Goal: Transaction & Acquisition: Purchase product/service

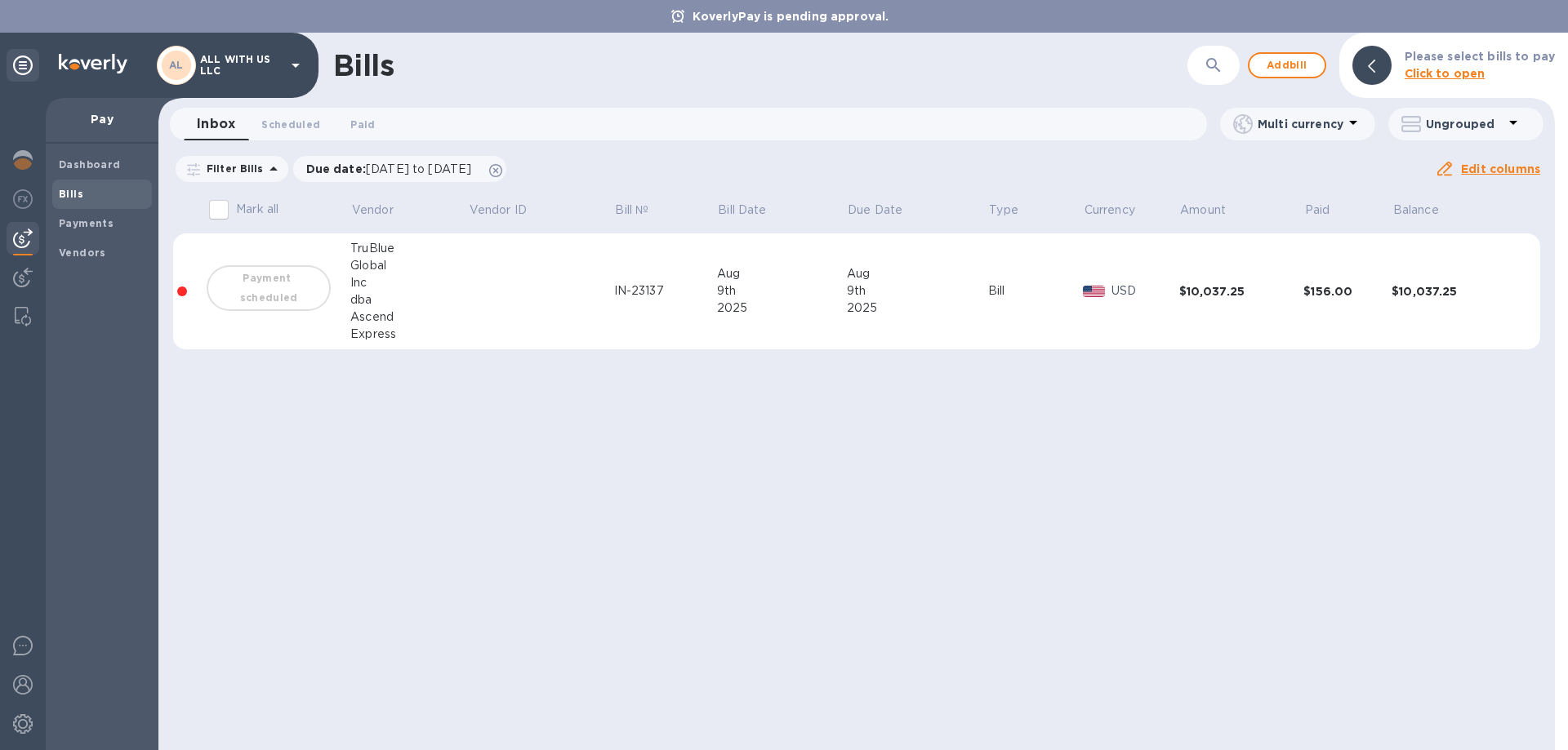
click at [179, 289] on div at bounding box center [182, 292] width 10 height 10
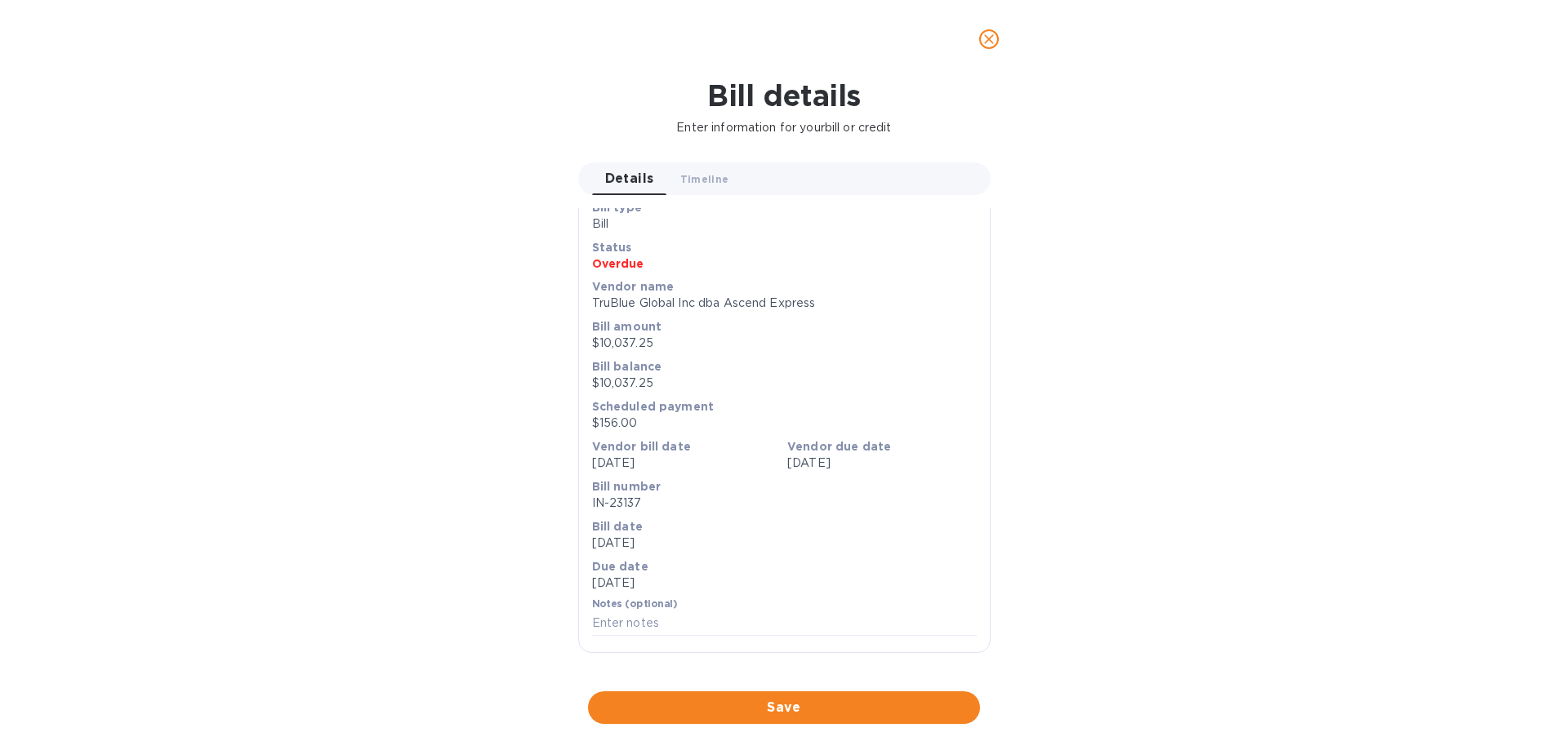
scroll to position [553, 0]
click at [924, 679] on div at bounding box center [784, 692] width 413 height 26
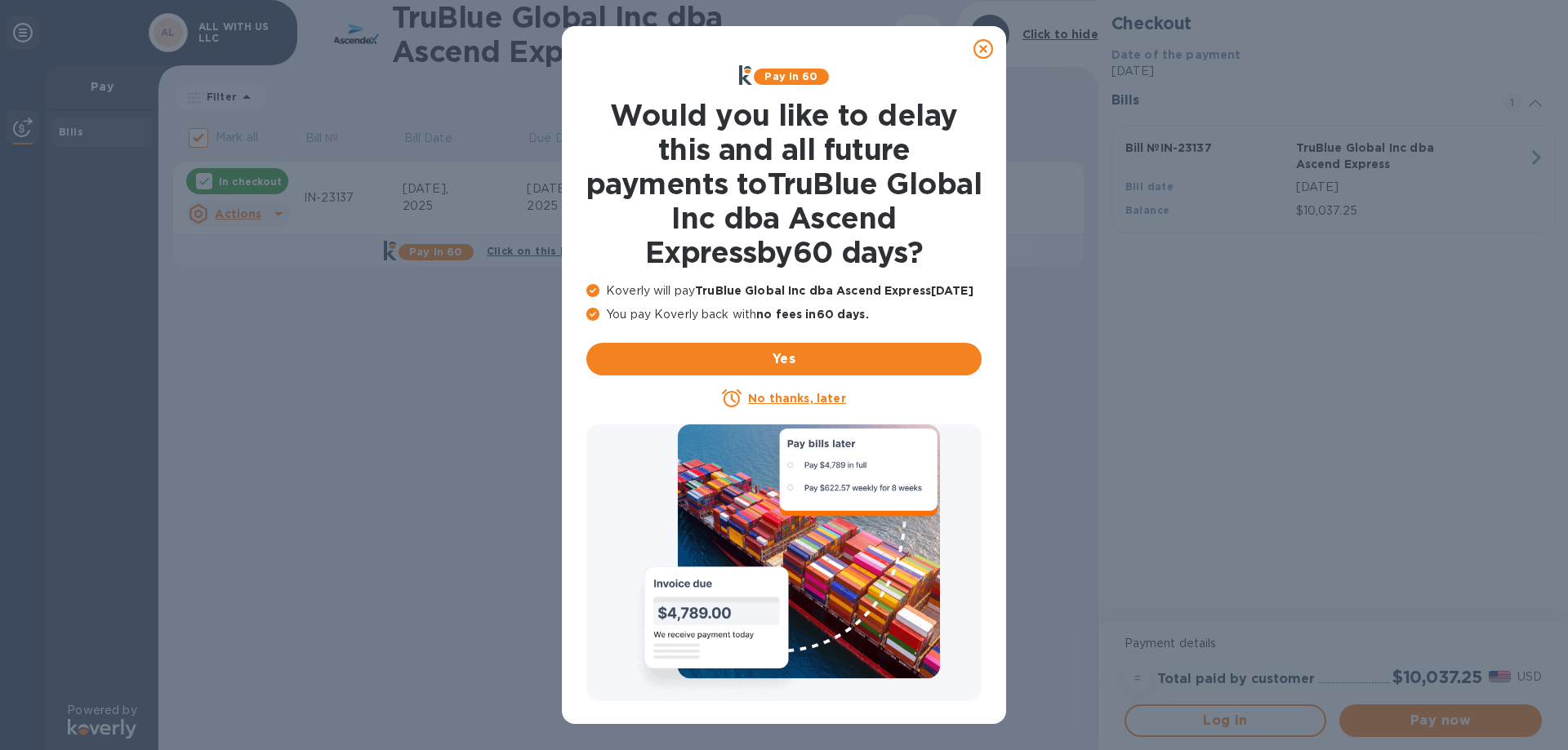
click at [993, 54] on div at bounding box center [983, 49] width 32 height 32
click at [986, 54] on icon at bounding box center [983, 49] width 20 height 20
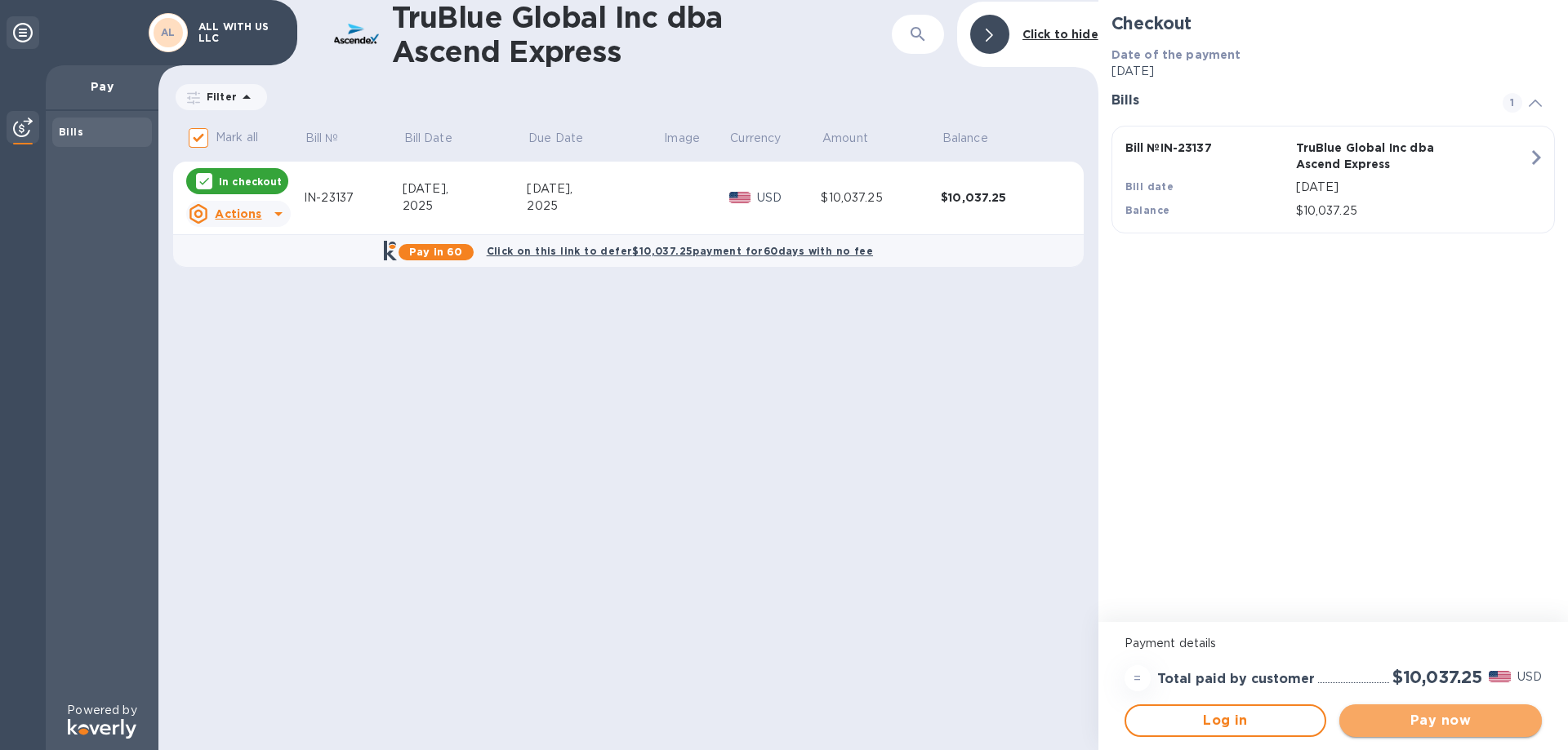
drag, startPoint x: 1442, startPoint y: 716, endPoint x: 1204, endPoint y: 549, distance: 290.7
click at [1442, 715] on span "Pay now" at bounding box center [1439, 720] width 176 height 20
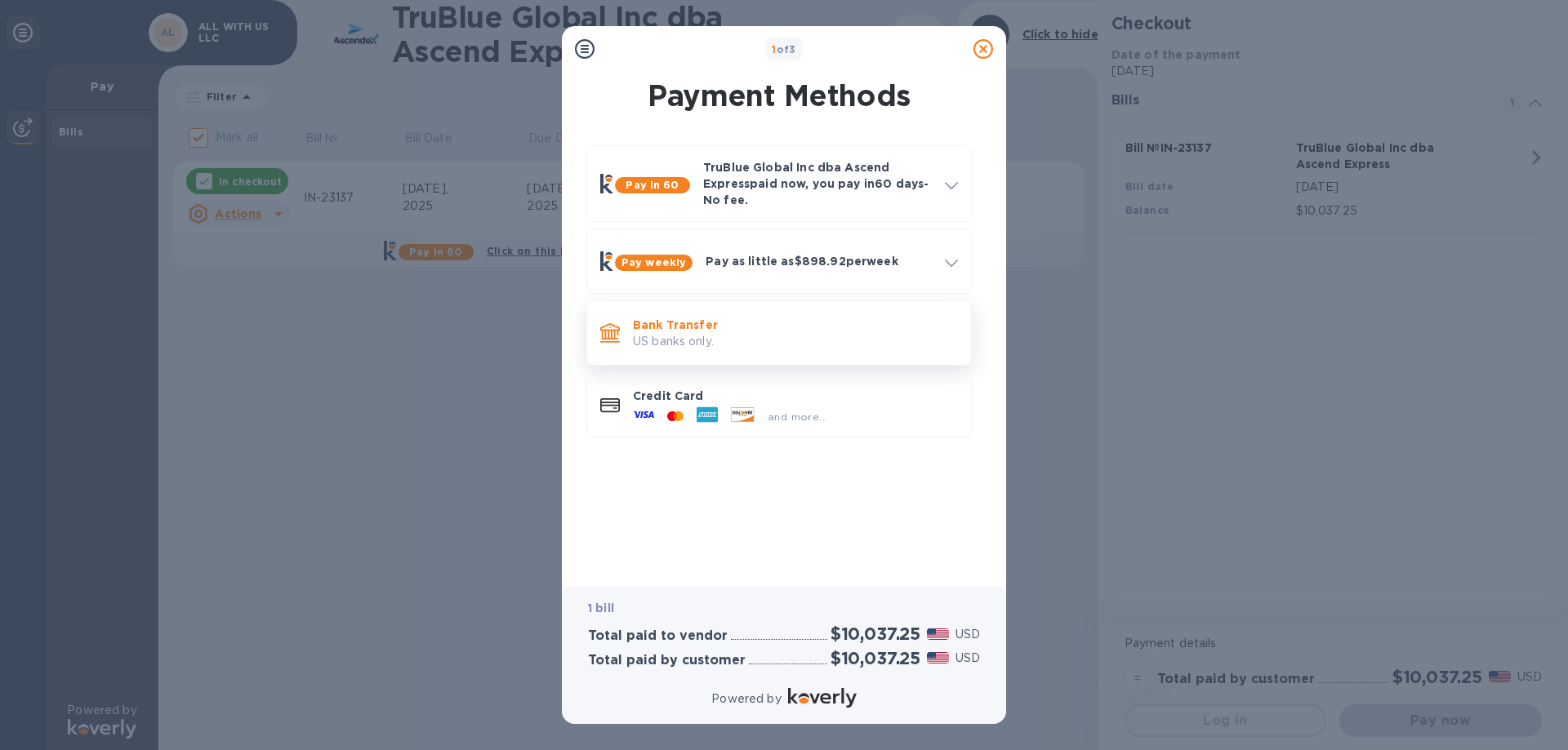
click at [658, 333] on p "US banks only." at bounding box center [795, 341] width 325 height 17
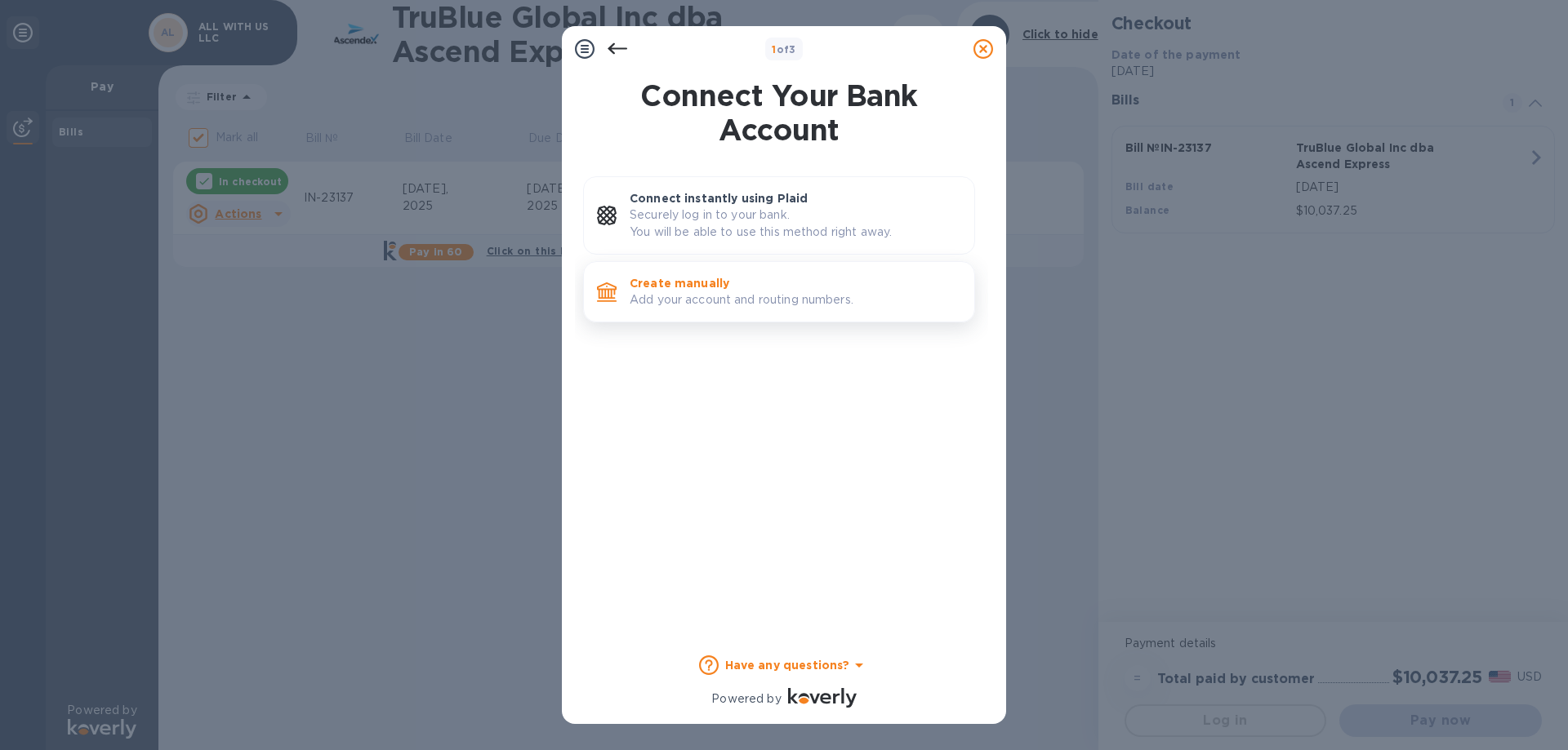
click at [725, 293] on p "Add your account and routing numbers." at bounding box center [795, 300] width 332 height 17
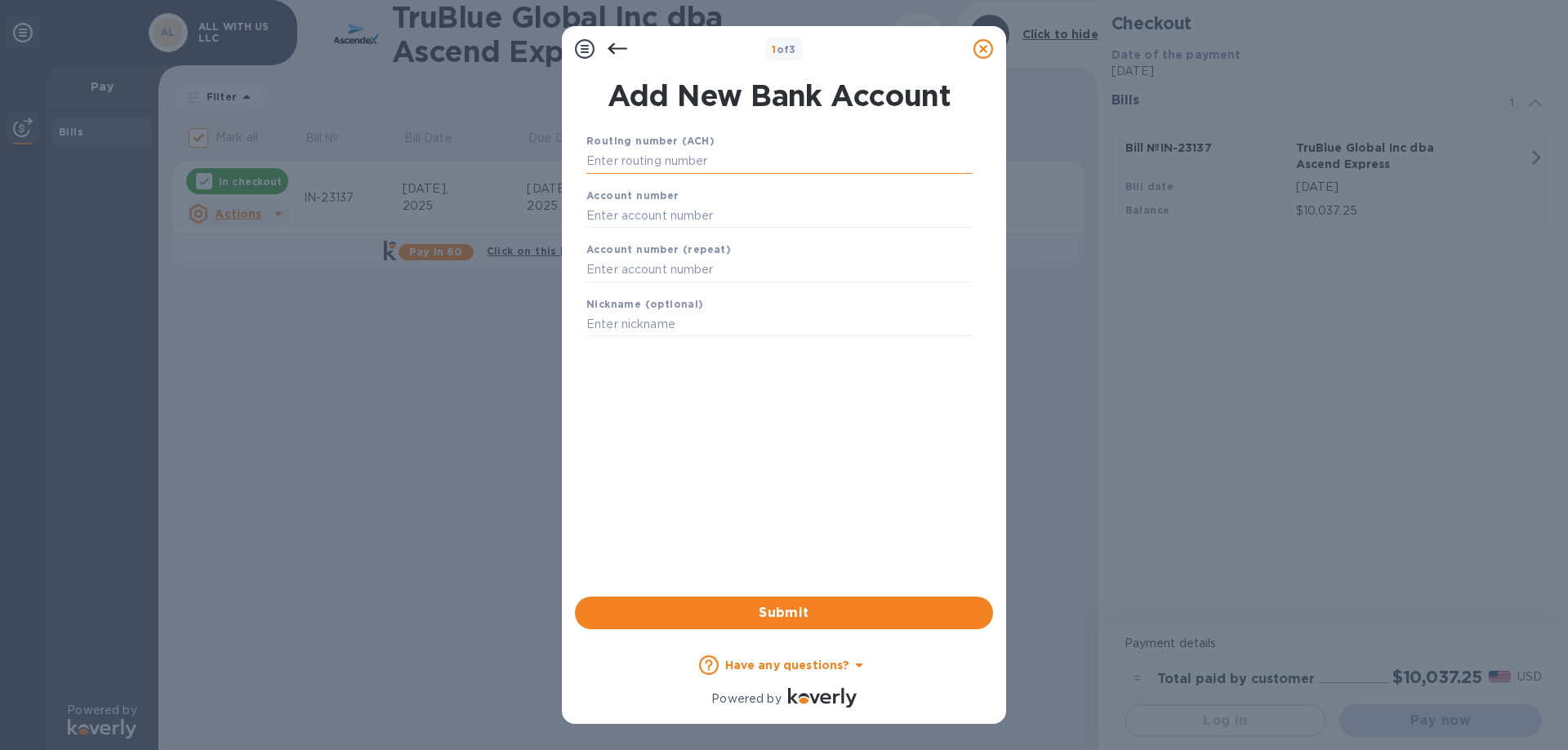
click at [641, 165] on input "text" at bounding box center [779, 162] width 385 height 25
click at [698, 156] on input "text" at bounding box center [779, 162] width 385 height 25
drag, startPoint x: 657, startPoint y: 213, endPoint x: 668, endPoint y: 230, distance: 20.2
click at [657, 213] on input "text" at bounding box center [779, 215] width 385 height 25
paste input "2902482098"
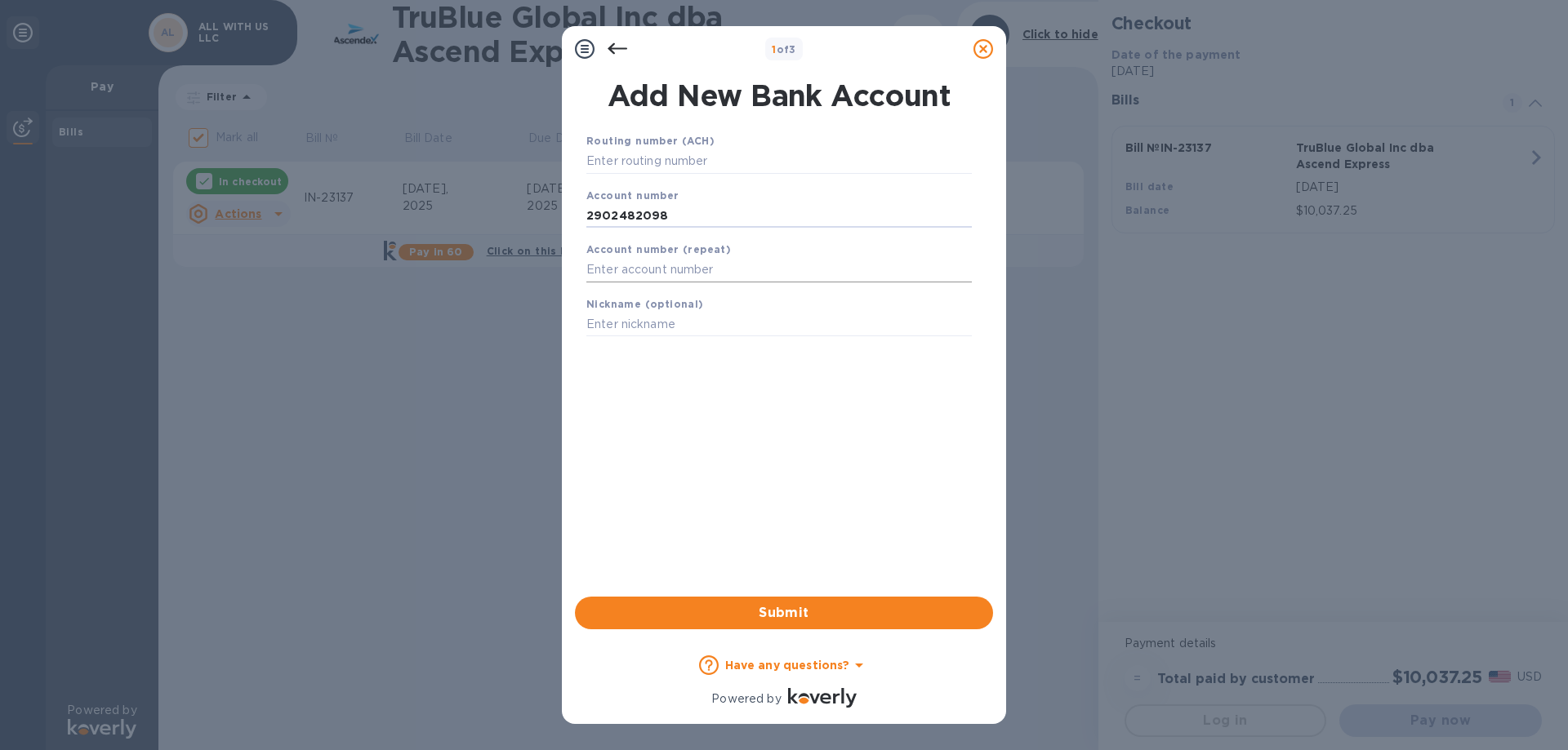
type input "2902482098"
click at [664, 274] on input "text" at bounding box center [779, 271] width 385 height 25
paste input "2902482098"
type input "2902482098"
click at [664, 163] on input "text" at bounding box center [779, 162] width 385 height 25
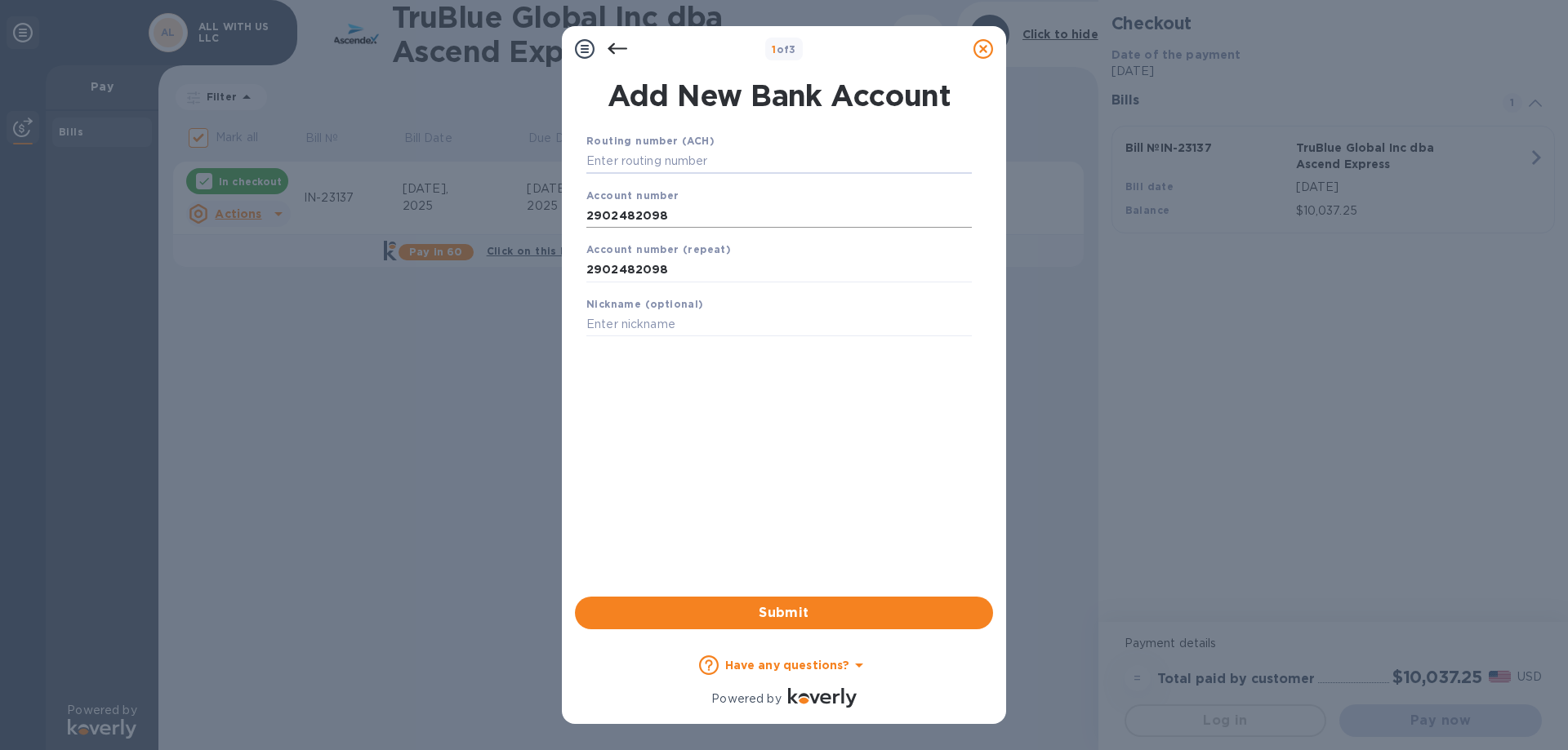
paste input "267084131"
type input "267084131"
click at [771, 609] on span "Submit" at bounding box center [784, 613] width 392 height 20
click at [771, 613] on span "Submit" at bounding box center [784, 613] width 392 height 20
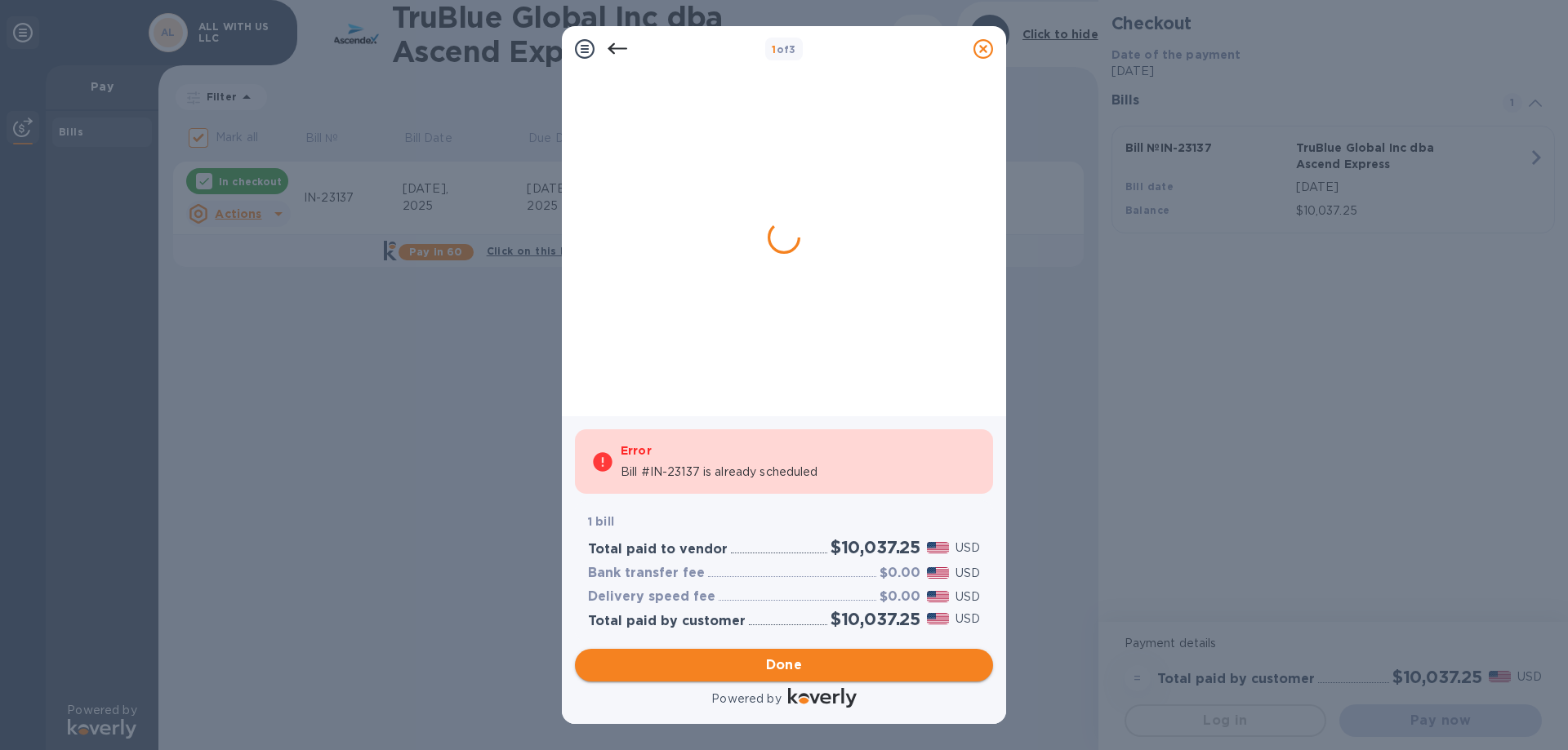
drag, startPoint x: 818, startPoint y: 663, endPoint x: 839, endPoint y: 657, distance: 21.8
click at [819, 662] on span "Done" at bounding box center [784, 665] width 392 height 20
